Goal: Download file/media

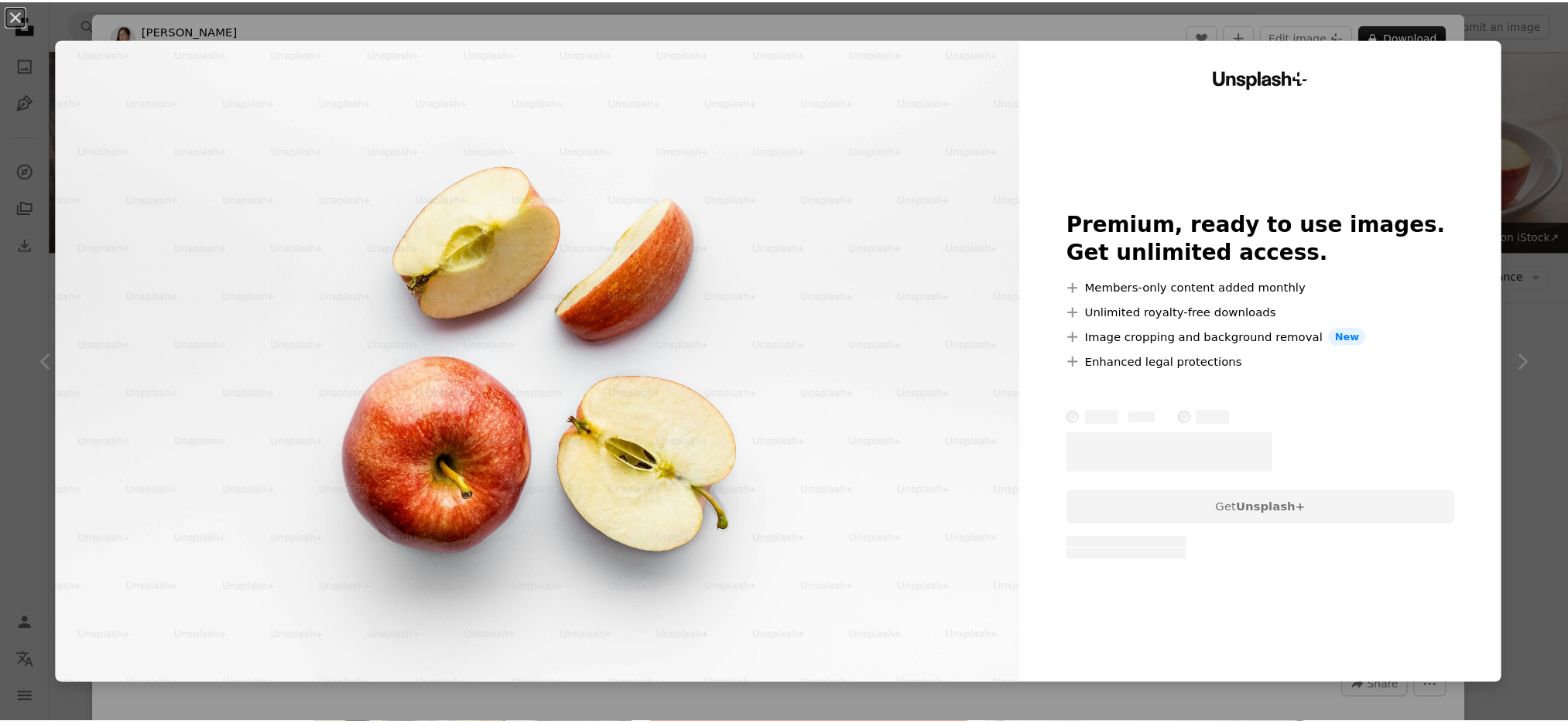
scroll to position [1982, 0]
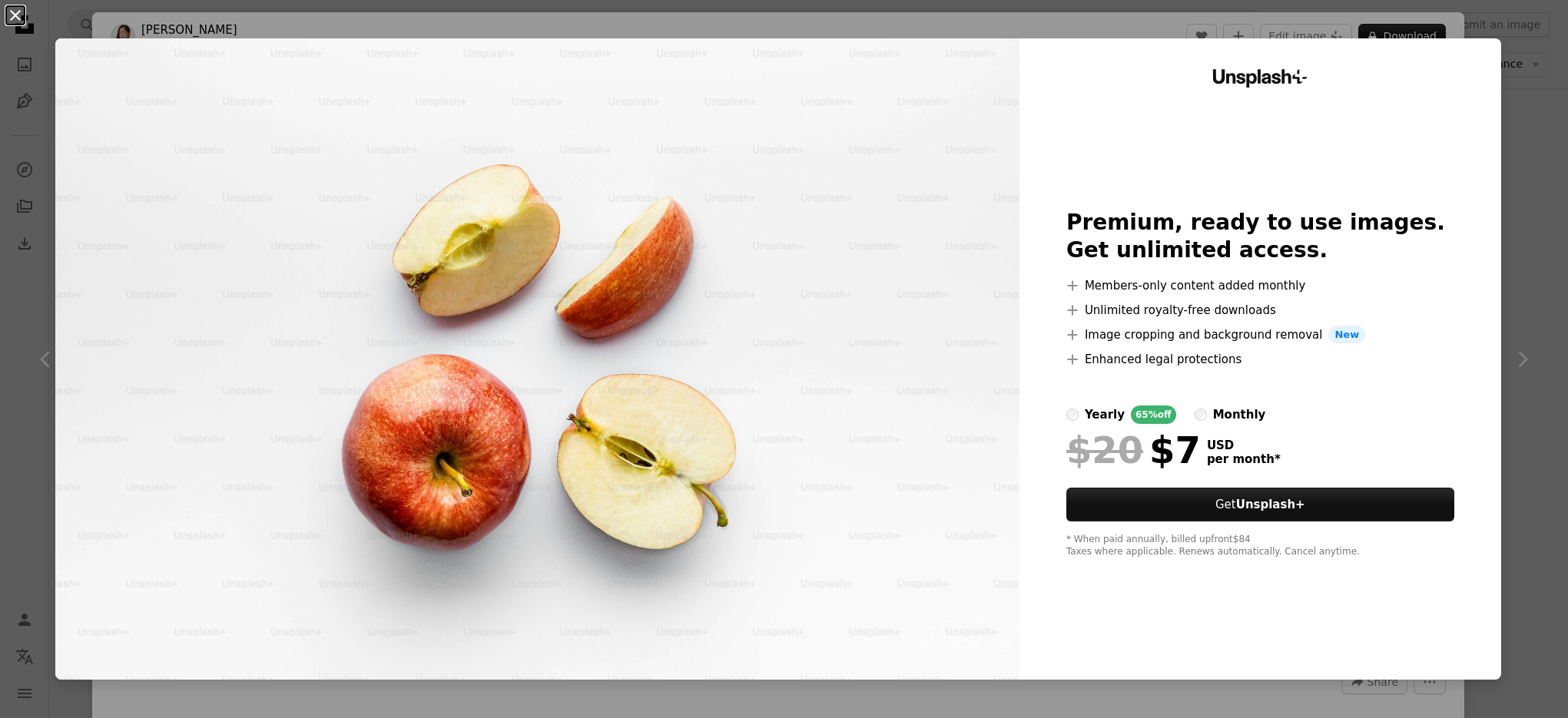
click at [6, 15] on button "An X shape" at bounding box center [15, 15] width 18 height 18
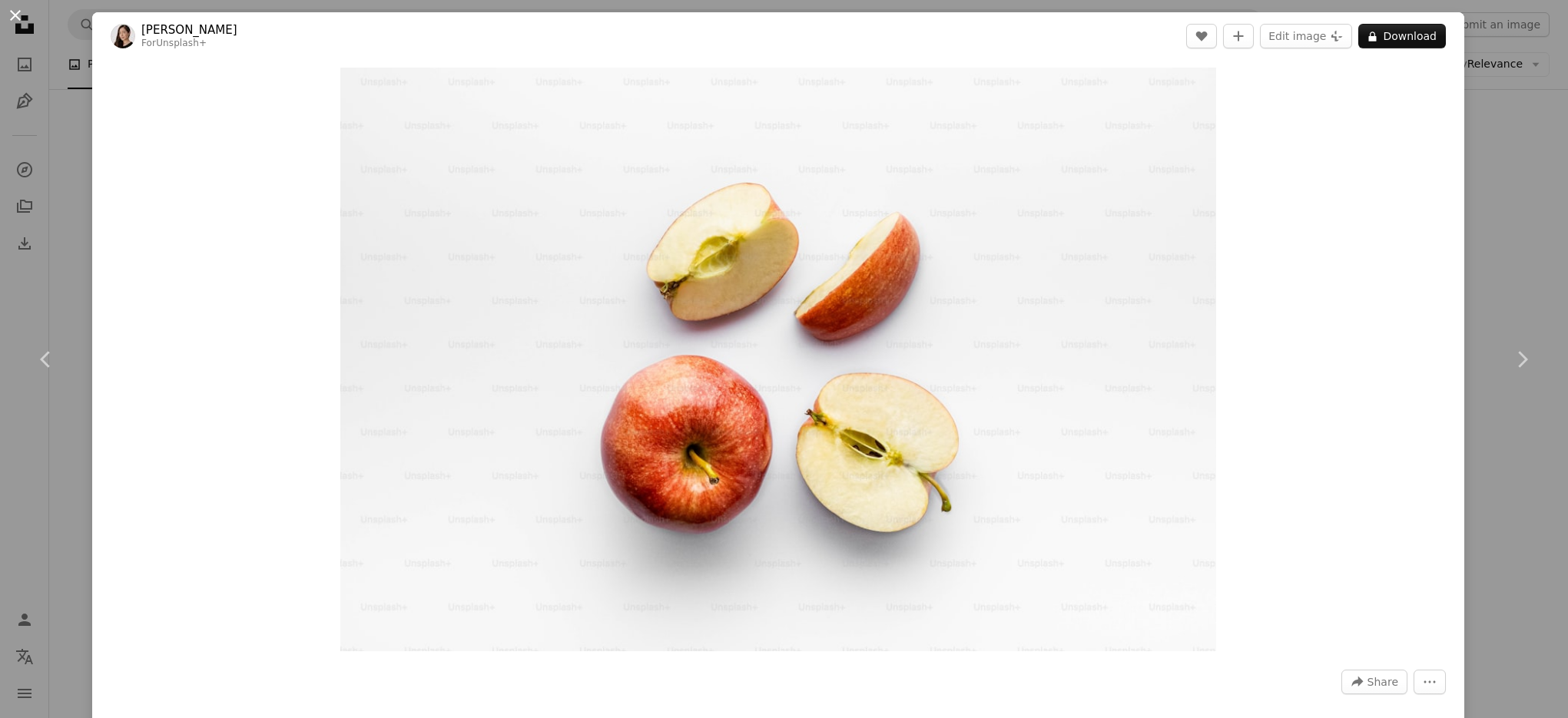
click at [20, 23] on button "An X shape" at bounding box center [15, 15] width 18 height 18
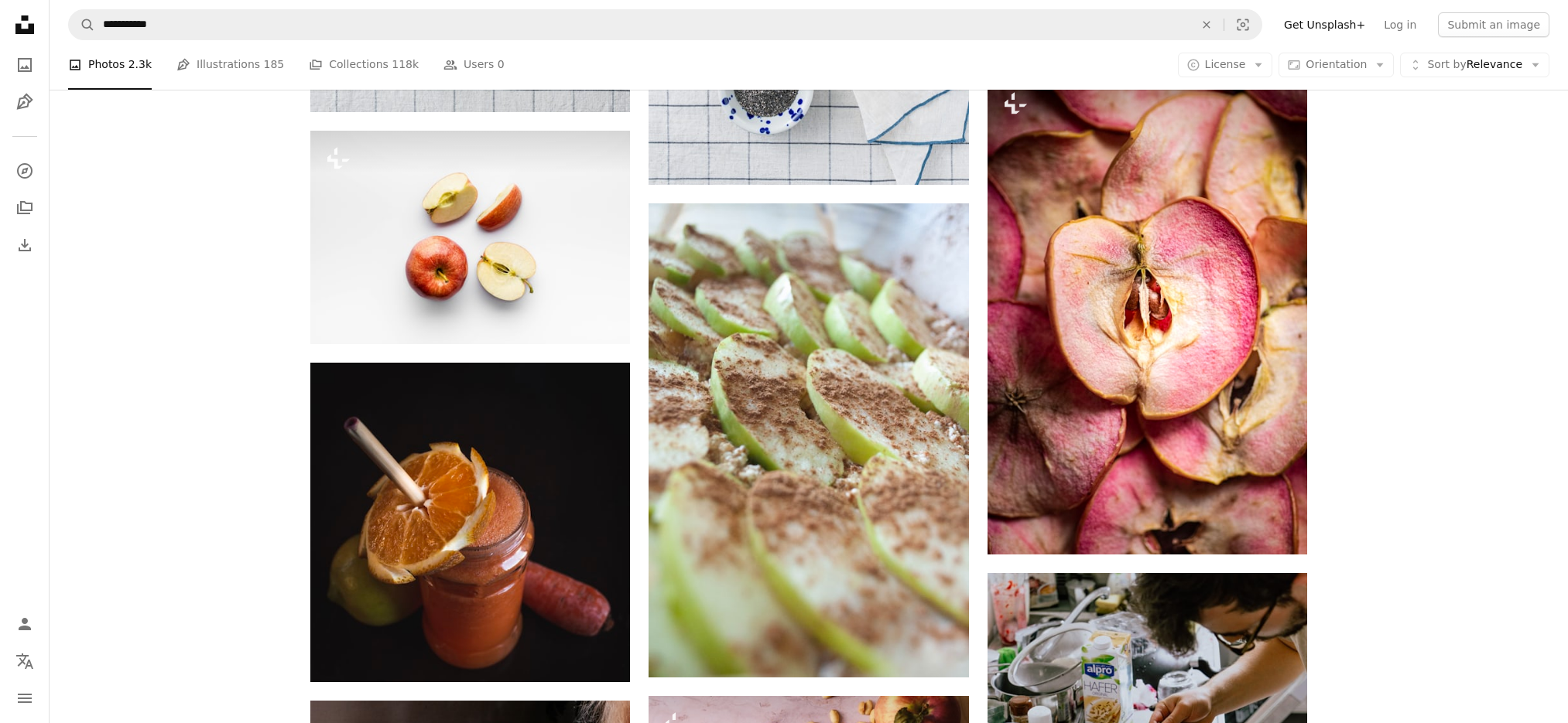
scroll to position [1701, 0]
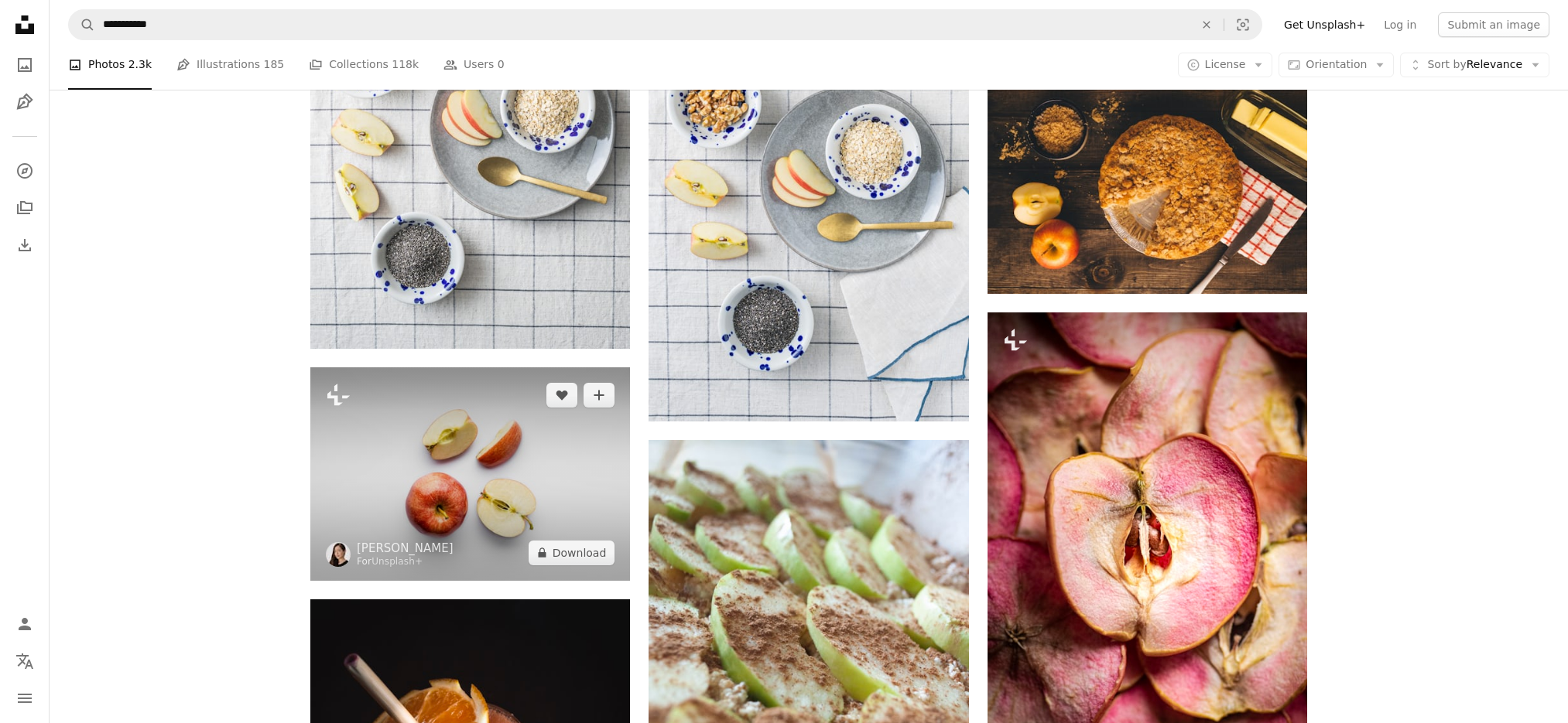
click at [539, 439] on img at bounding box center [471, 474] width 320 height 213
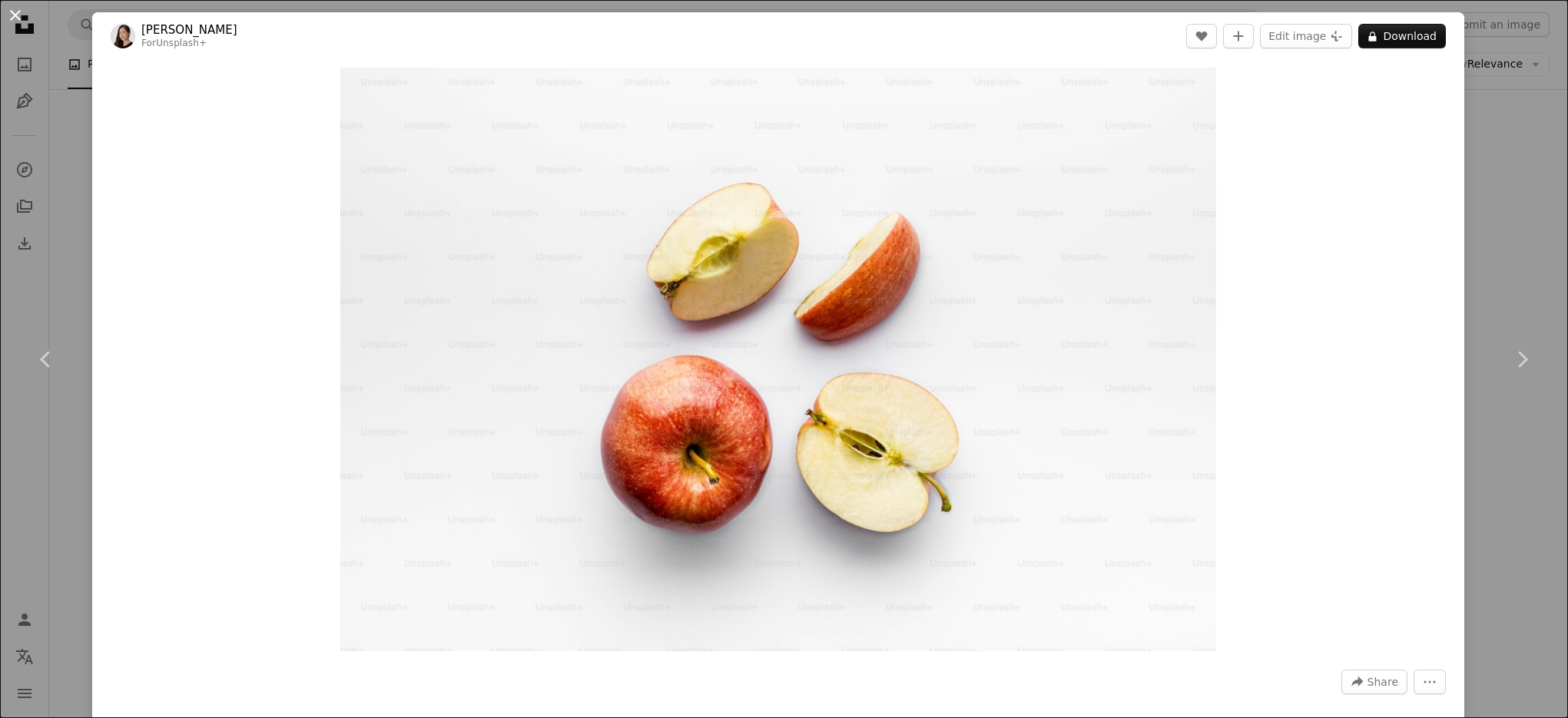
click at [13, 23] on button "An X shape" at bounding box center [15, 15] width 18 height 18
